Goal: Check status: Check status

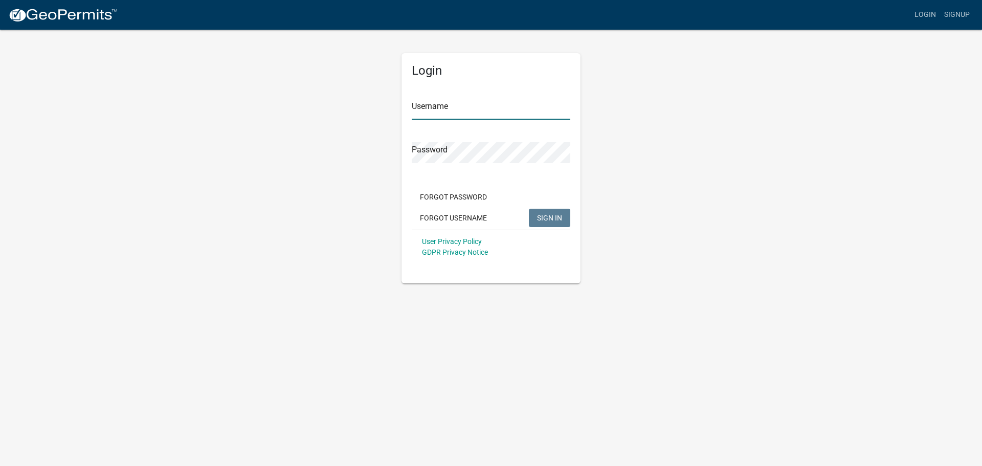
type input "fdixon"
click at [547, 220] on span "SIGN IN" at bounding box center [549, 217] width 25 height 8
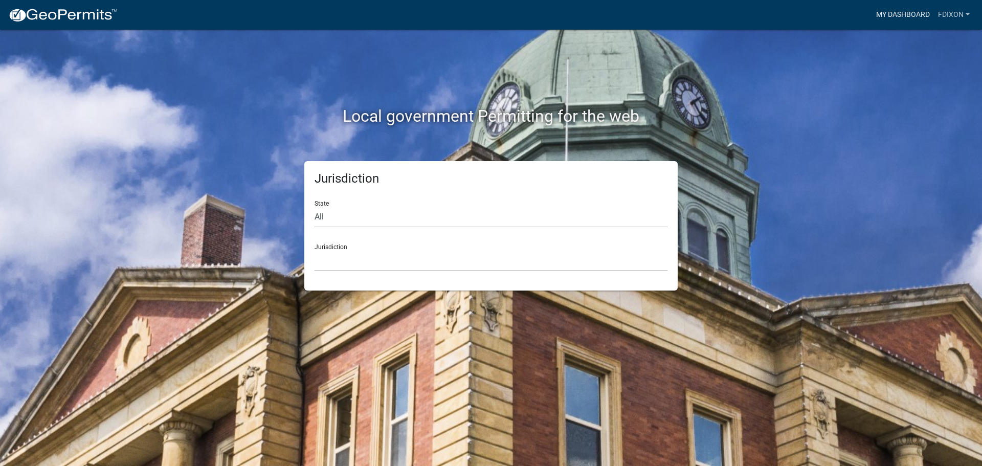
click at [891, 14] on link "My Dashboard" at bounding box center [903, 14] width 62 height 19
